Goal: Information Seeking & Learning: Learn about a topic

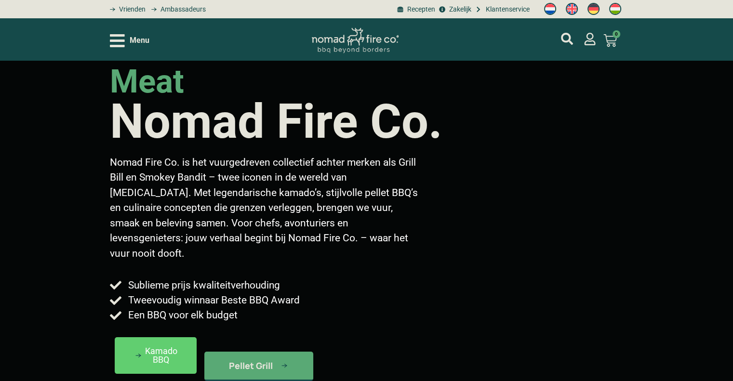
click at [82, 341] on div "meat Nomad Fire Co. Nomad Fire Co. is het vuurgedreven collectief achter merken…" at bounding box center [366, 246] width 733 height 371
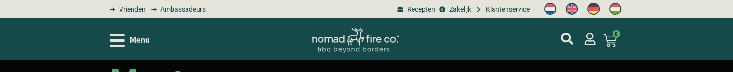
click at [147, 40] on span "Menu" at bounding box center [140, 41] width 20 height 12
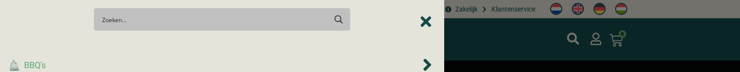
click at [423, 63] on icon "BBQ's" at bounding box center [428, 64] width 10 height 19
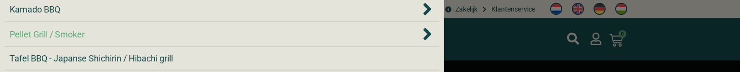
scroll to position [8, 0]
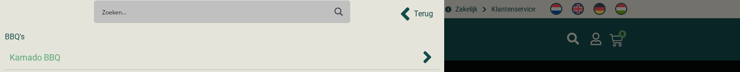
click at [66, 54] on div "Kamado BBQ" at bounding box center [215, 57] width 411 height 13
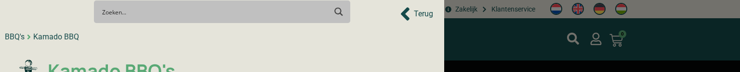
click at [95, 67] on span "Kamado BBQ's" at bounding box center [110, 71] width 130 height 28
